Goal: Information Seeking & Learning: Learn about a topic

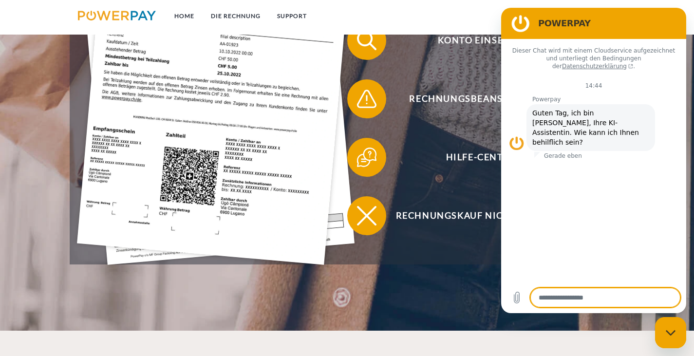
scroll to position [390, 0]
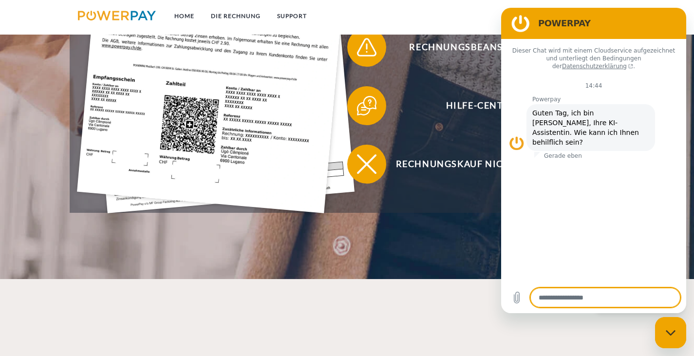
drag, startPoint x: 437, startPoint y: 303, endPoint x: 468, endPoint y: 269, distance: 45.5
drag, startPoint x: 681, startPoint y: 339, endPoint x: 672, endPoint y: 335, distance: 10.5
click at [681, 339] on div "Messaging-Fenster schließen" at bounding box center [670, 332] width 29 height 29
type textarea "*"
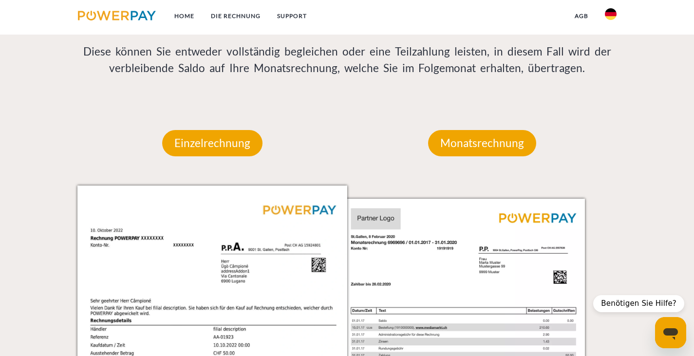
scroll to position [828, 0]
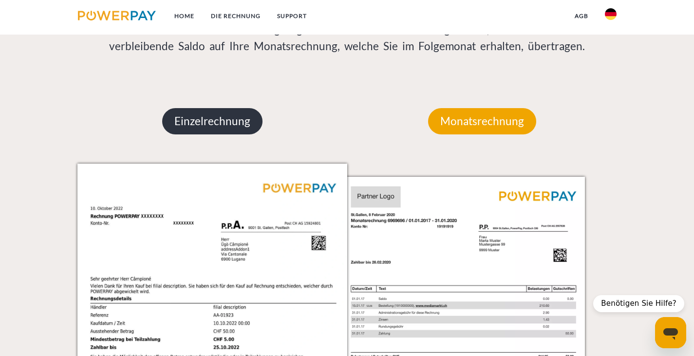
click at [227, 118] on p "Einzelrechnung" at bounding box center [212, 121] width 100 height 26
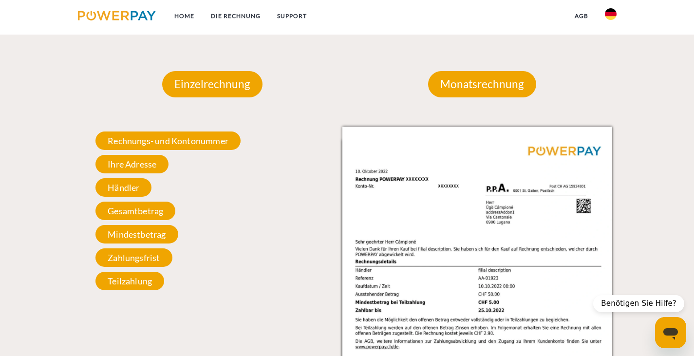
scroll to position [877, 0]
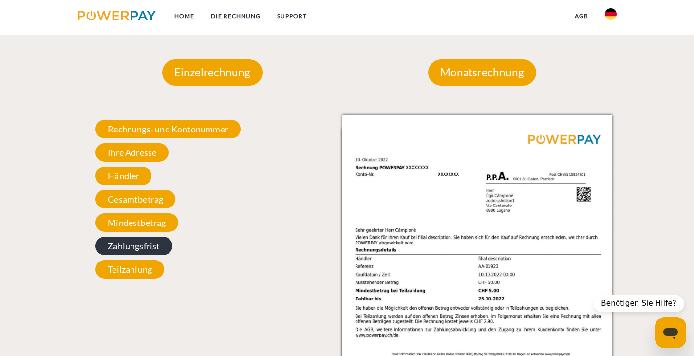
click at [154, 247] on span "Zahlungsfrist" at bounding box center [133, 246] width 76 height 19
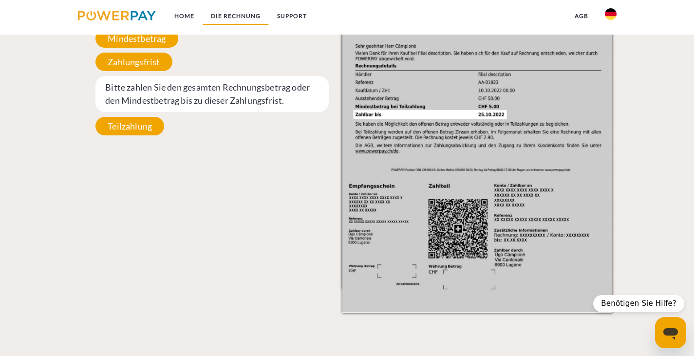
drag, startPoint x: 243, startPoint y: 29, endPoint x: 242, endPoint y: 24, distance: 5.1
click at [243, 29] on ul "Home DIE RECHNUNG SUPPORT" at bounding box center [193, 17] width 246 height 35
click at [242, 19] on link "DIE RECHNUNG" at bounding box center [236, 16] width 66 height 18
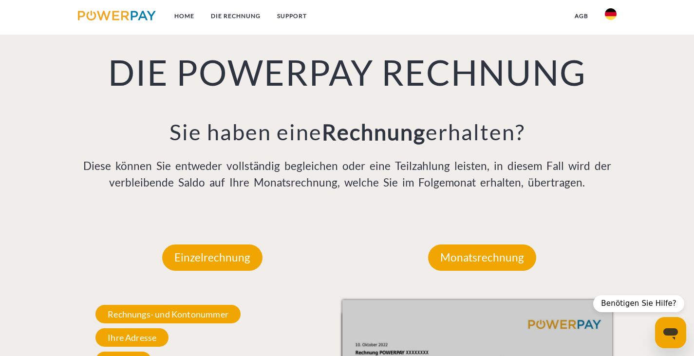
scroll to position [670, 0]
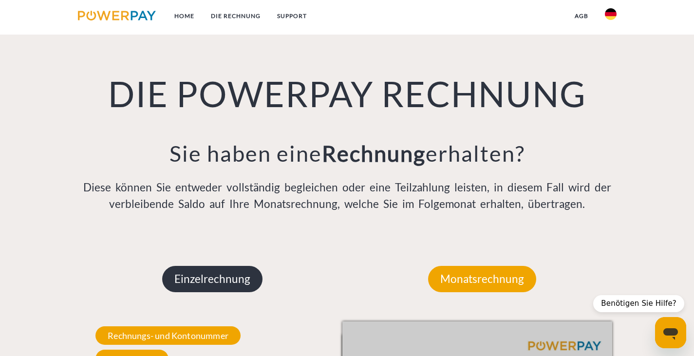
click at [193, 281] on p "Einzelrechnung" at bounding box center [212, 279] width 100 height 26
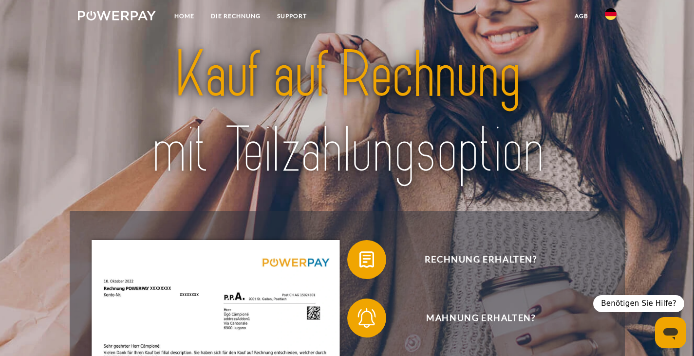
scroll to position [0, 0]
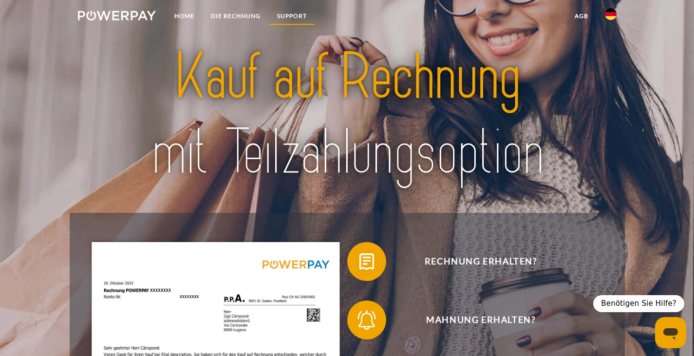
click at [294, 19] on link "SUPPORT" at bounding box center [292, 16] width 46 height 18
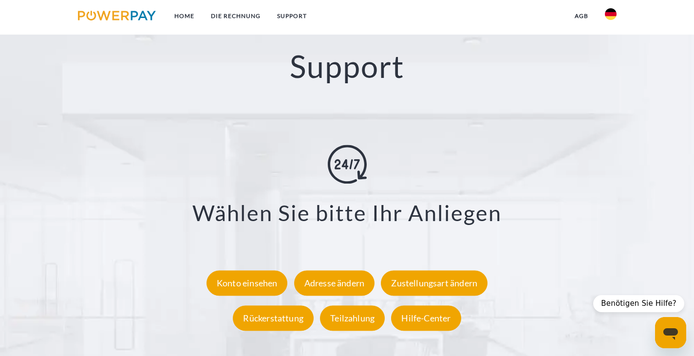
scroll to position [1691, 0]
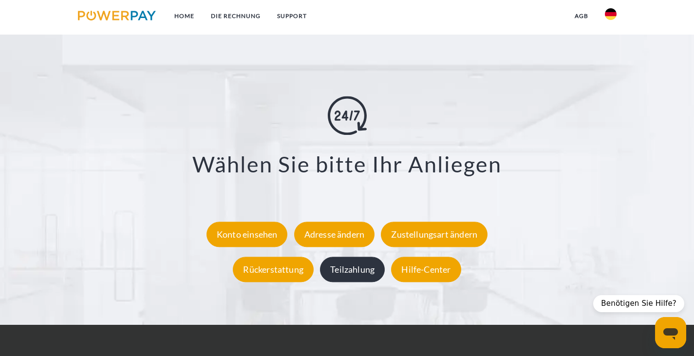
click at [369, 266] on div "Teilzahlung" at bounding box center [352, 269] width 65 height 25
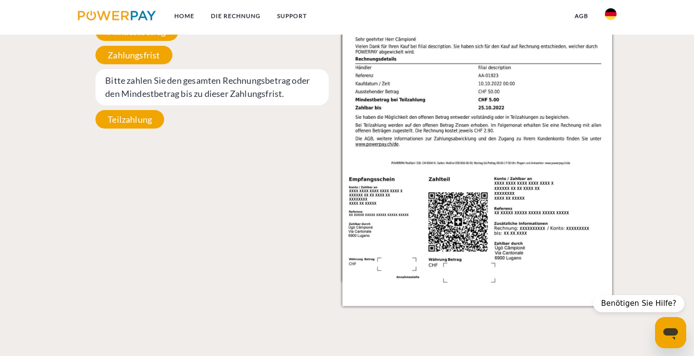
scroll to position [1061, 0]
